Goal: Information Seeking & Learning: Learn about a topic

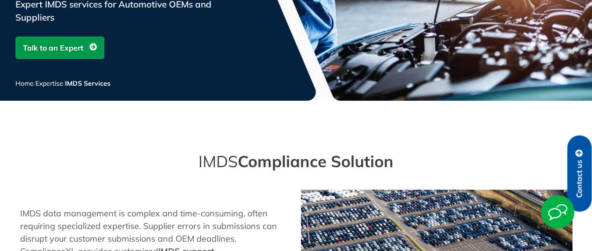
scroll to position [1278, 0]
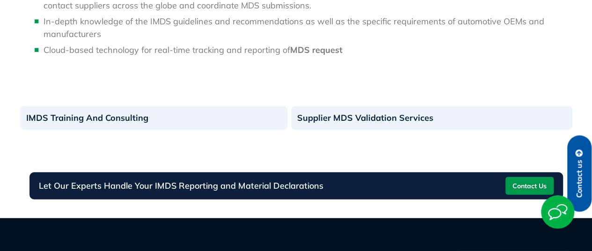
scroll to position [568, 0]
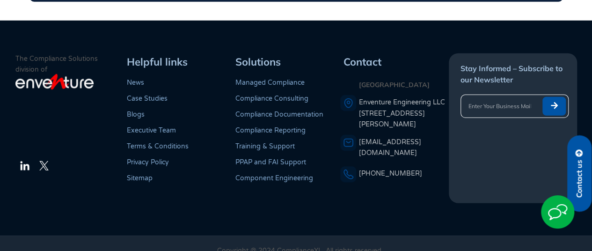
scroll to position [1279, 0]
